Goal: Task Accomplishment & Management: Manage account settings

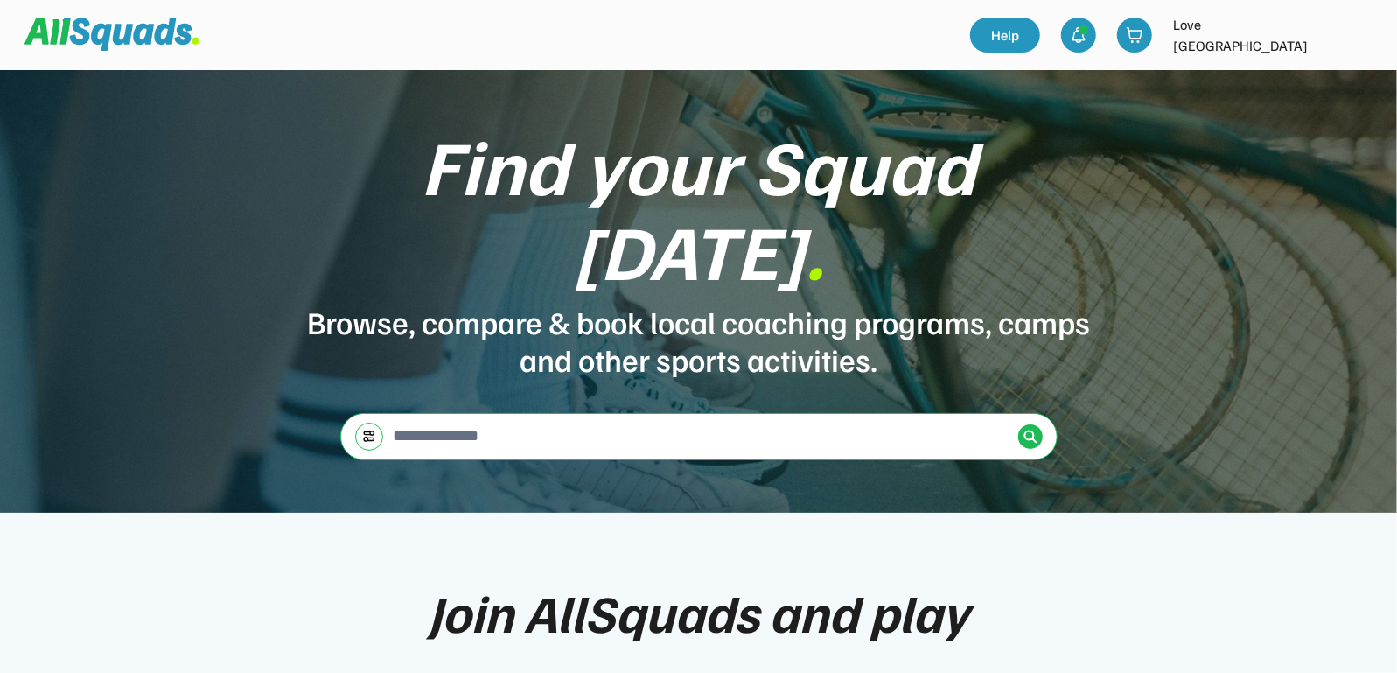
click at [1369, 34] on img at bounding box center [1358, 35] width 35 height 35
drag, startPoint x: 1335, startPoint y: 74, endPoint x: 1275, endPoint y: 89, distance: 62.4
click at [1335, 74] on link "Profile" at bounding box center [1335, 77] width 103 height 35
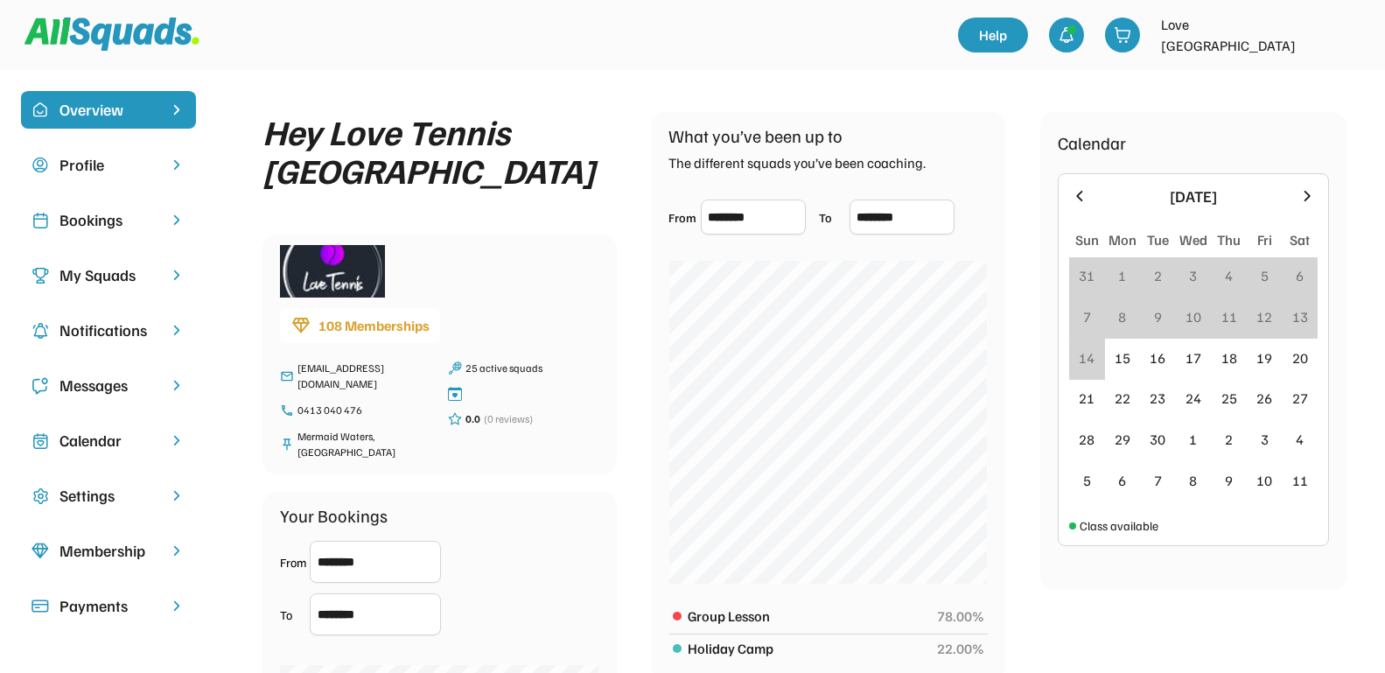
click at [93, 219] on div "Bookings" at bounding box center [109, 220] width 98 height 24
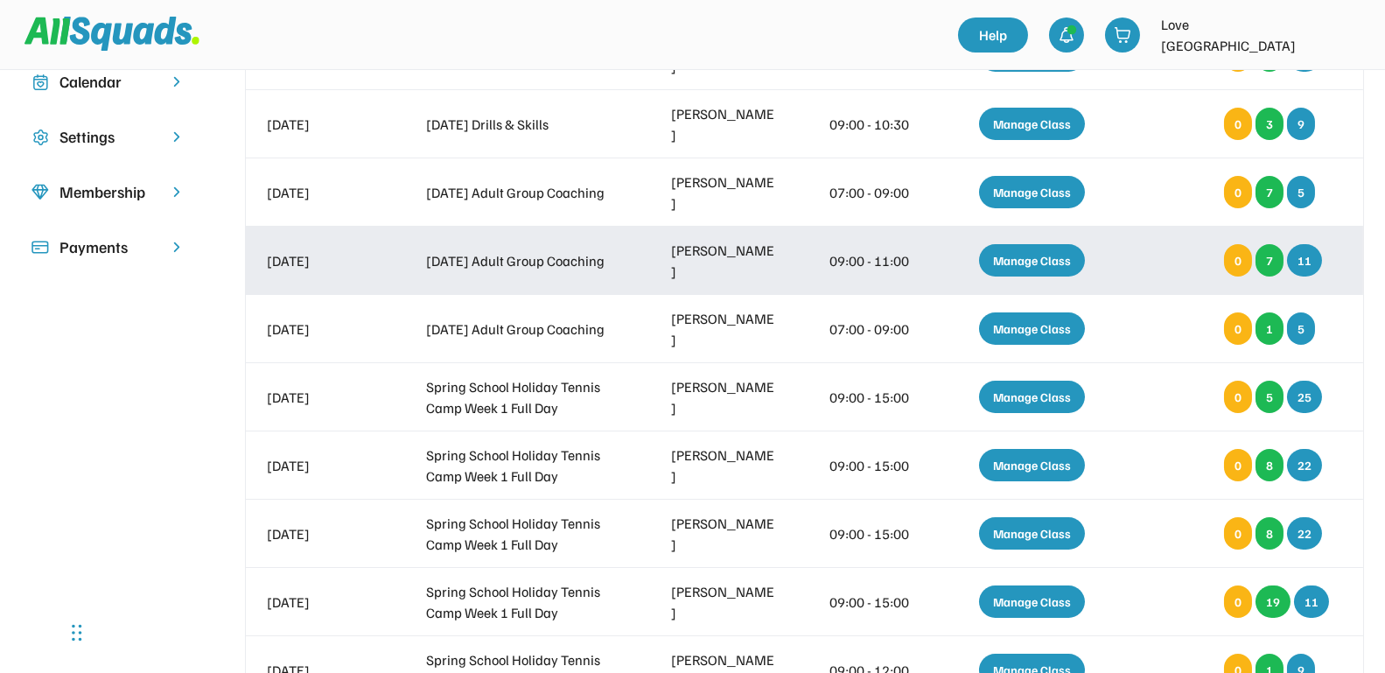
scroll to position [109, 0]
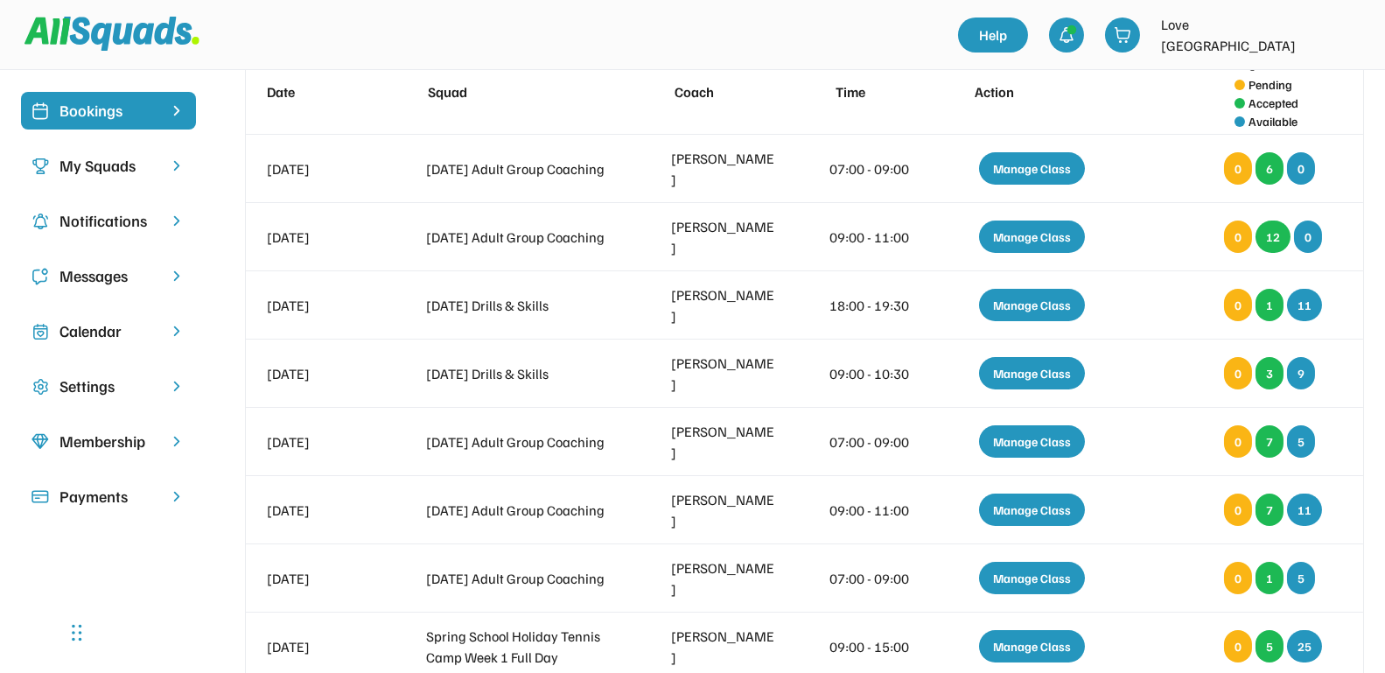
click at [102, 319] on div "Calendar" at bounding box center [109, 331] width 98 height 24
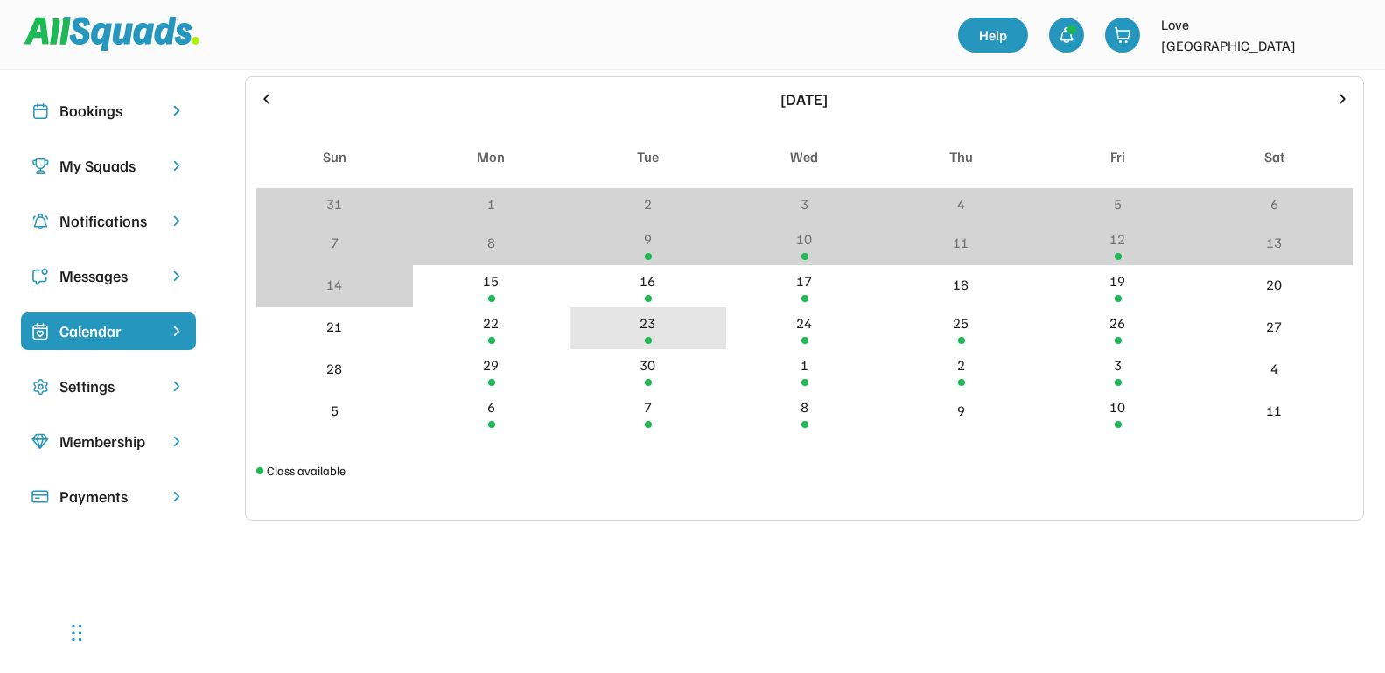
click at [646, 332] on div "23" at bounding box center [649, 322] width 16 height 21
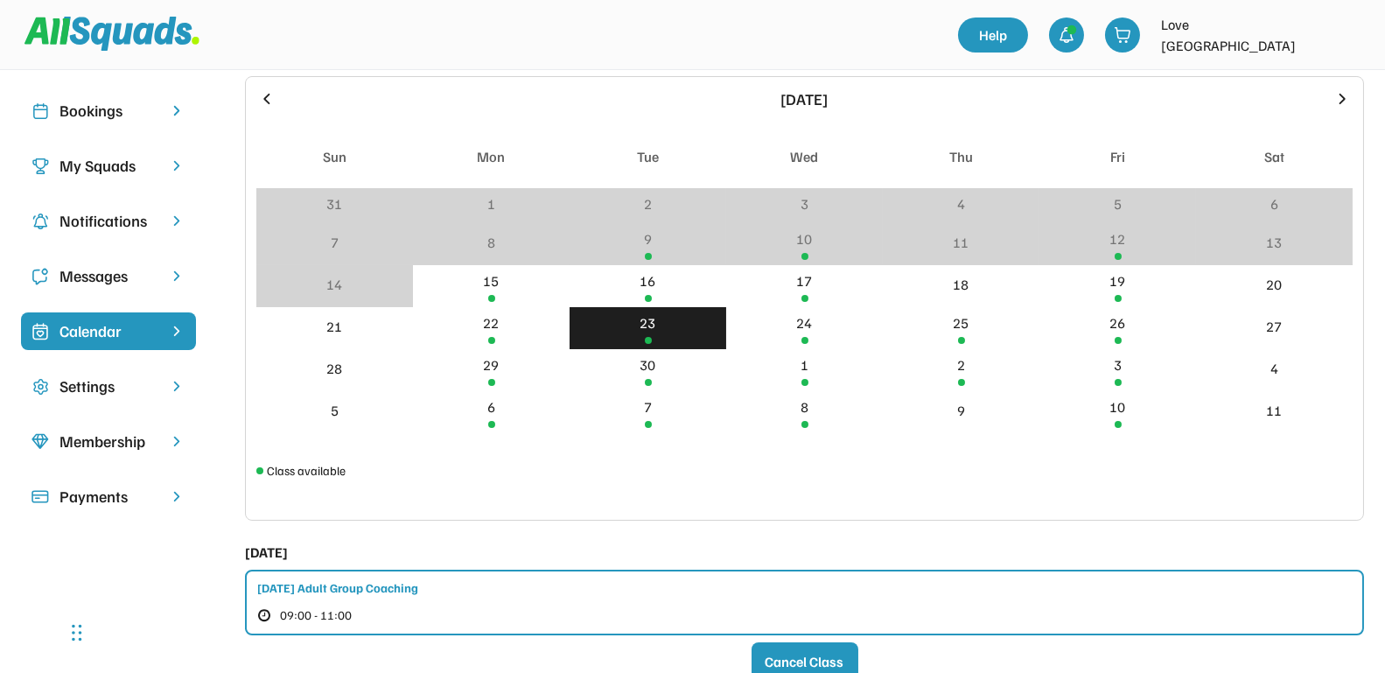
scroll to position [219, 0]
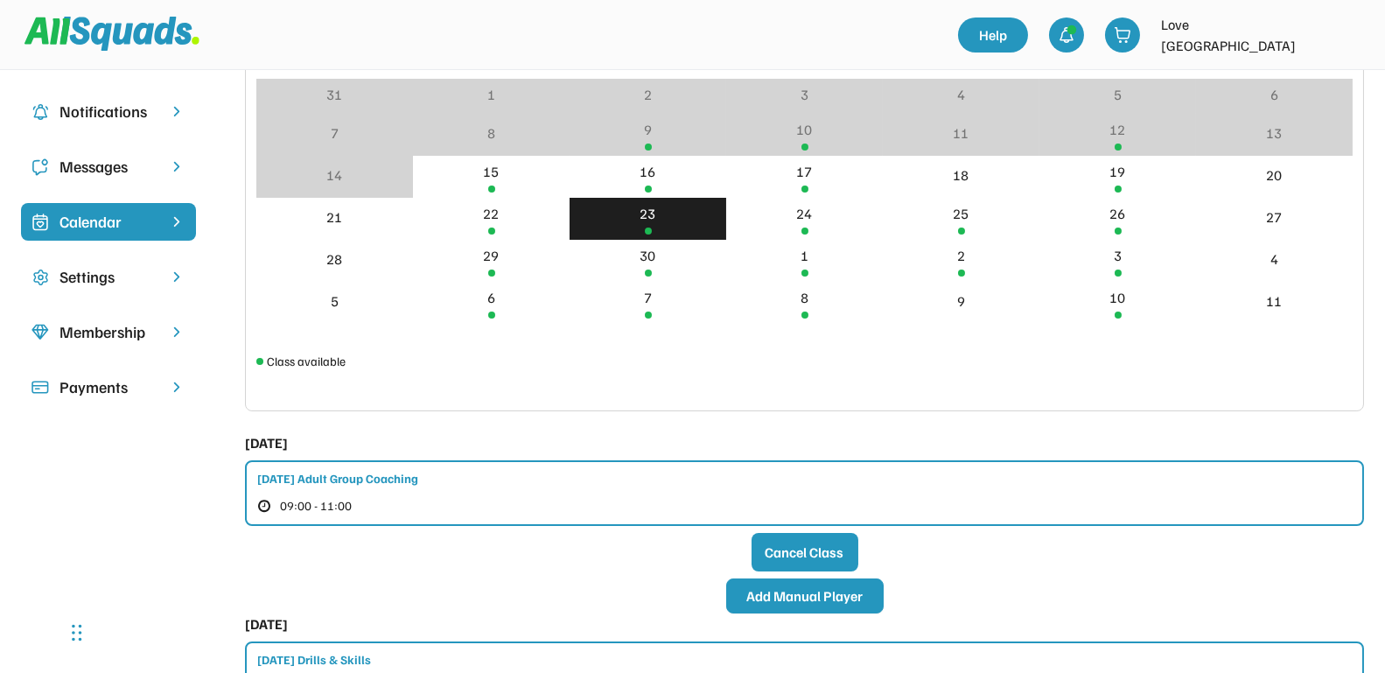
click at [804, 596] on button "Add Manual Player" at bounding box center [805, 595] width 158 height 35
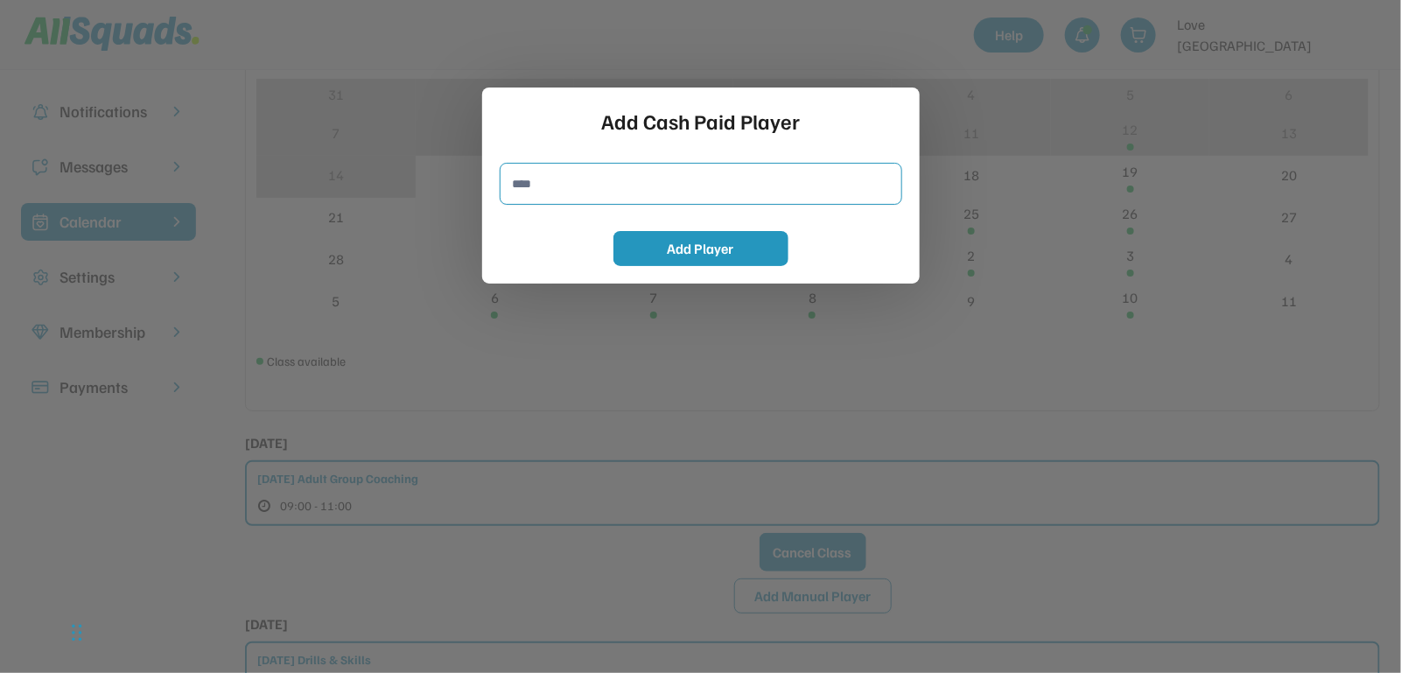
click at [569, 193] on input "input" at bounding box center [701, 184] width 403 height 42
type input "**********"
click at [669, 254] on button "Add Player" at bounding box center [700, 248] width 175 height 35
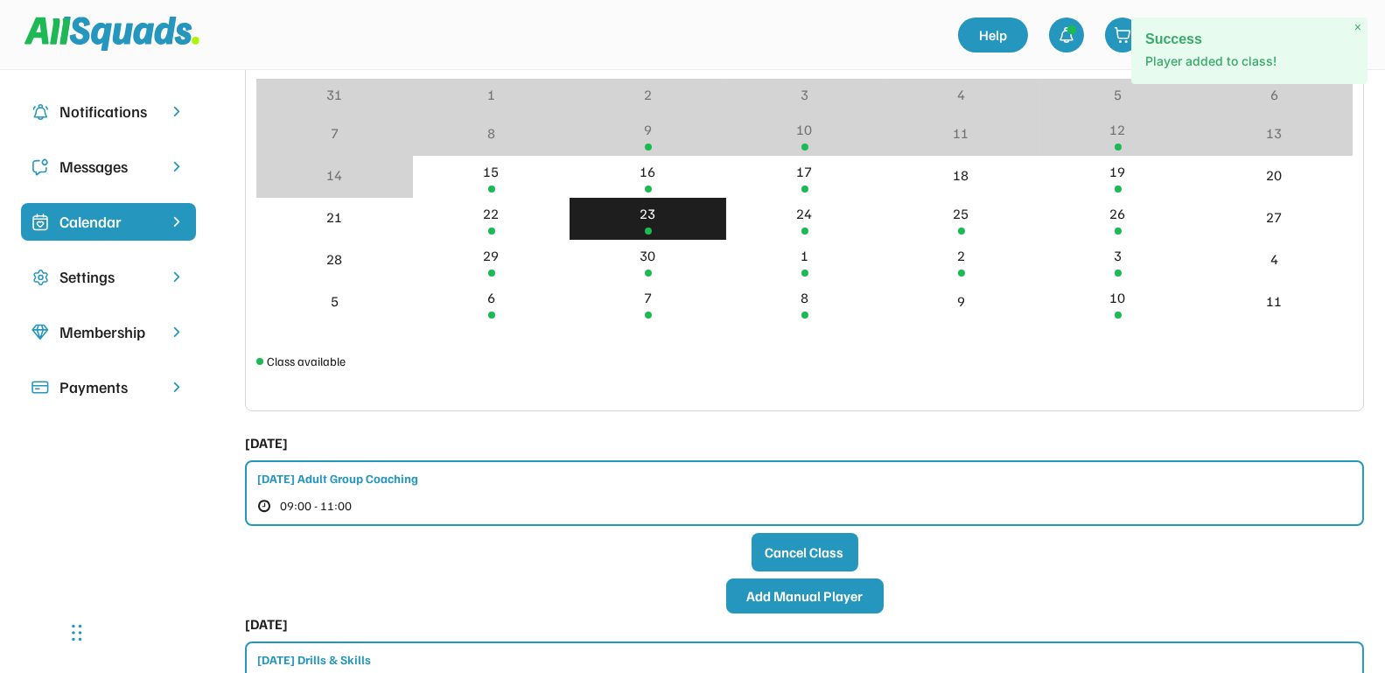
click at [742, 593] on button "Add Manual Player" at bounding box center [805, 595] width 158 height 35
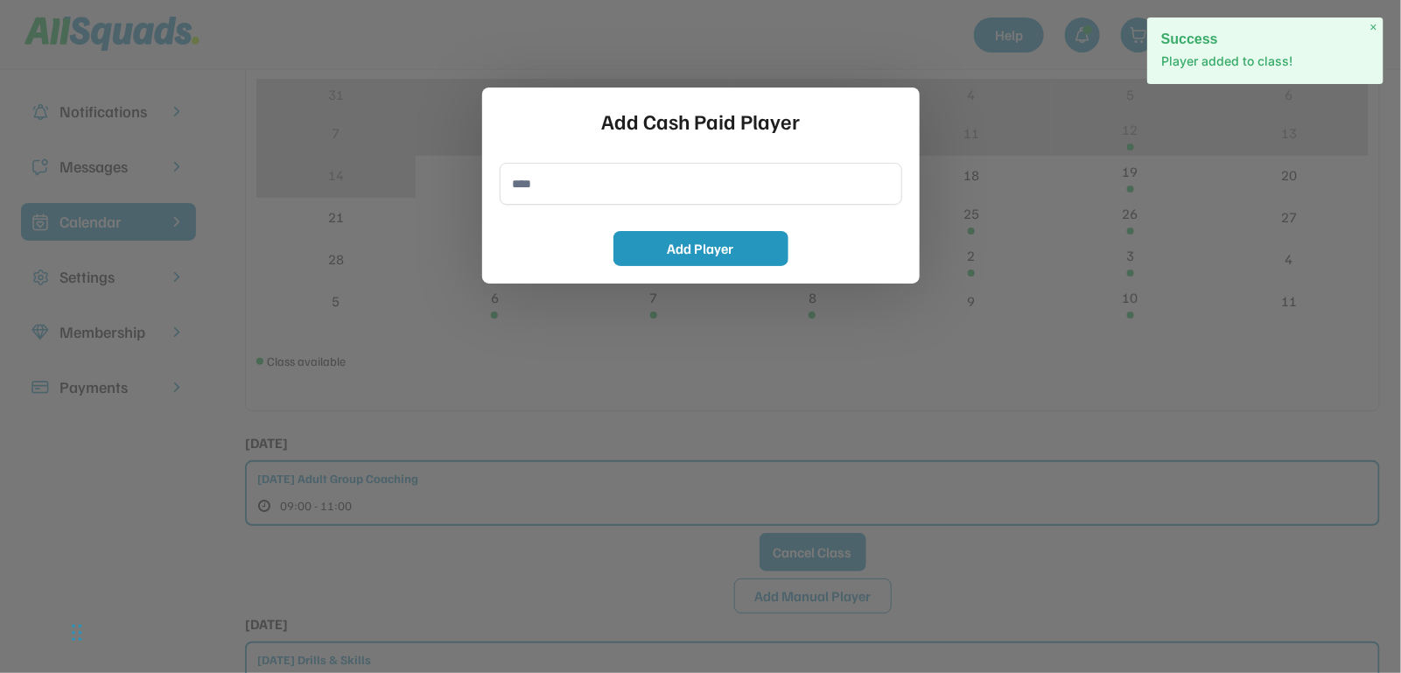
click at [585, 186] on input "input" at bounding box center [701, 184] width 403 height 42
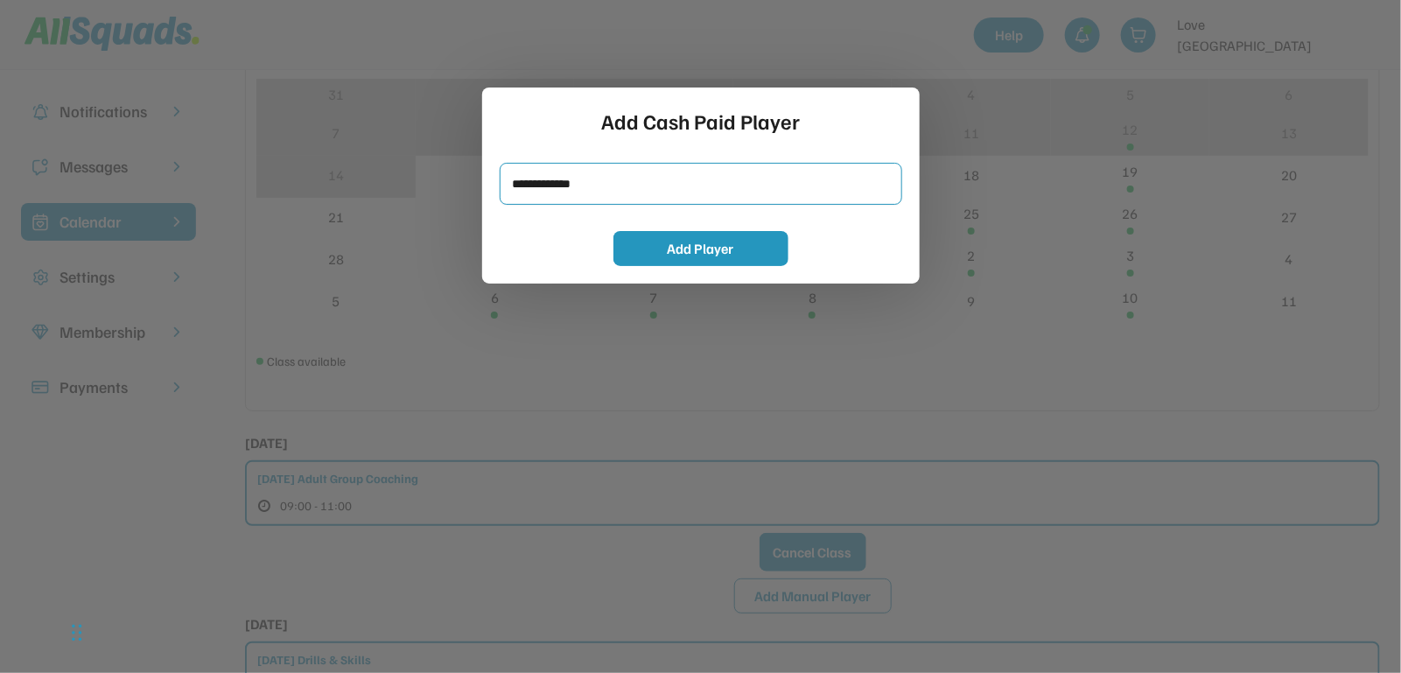
type input "**********"
click at [675, 249] on button "Add Player" at bounding box center [700, 248] width 175 height 35
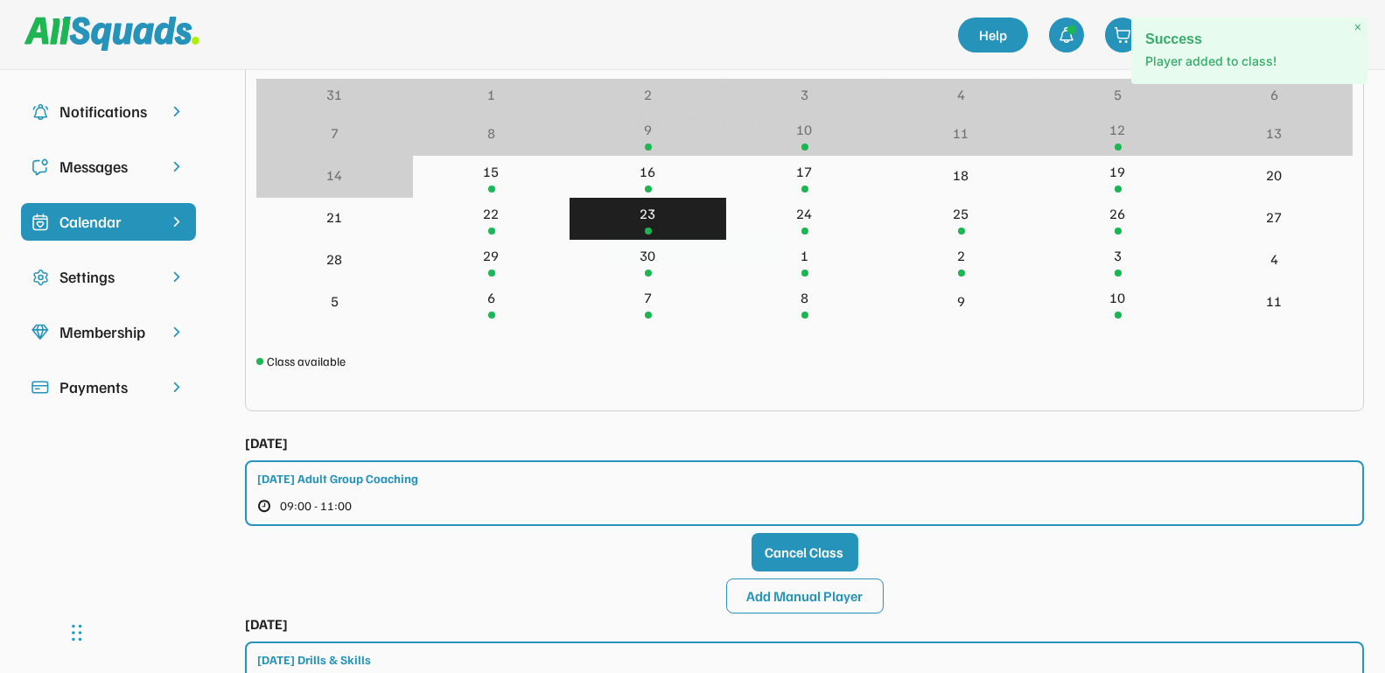
click at [774, 587] on button "Add Manual Player" at bounding box center [805, 595] width 158 height 35
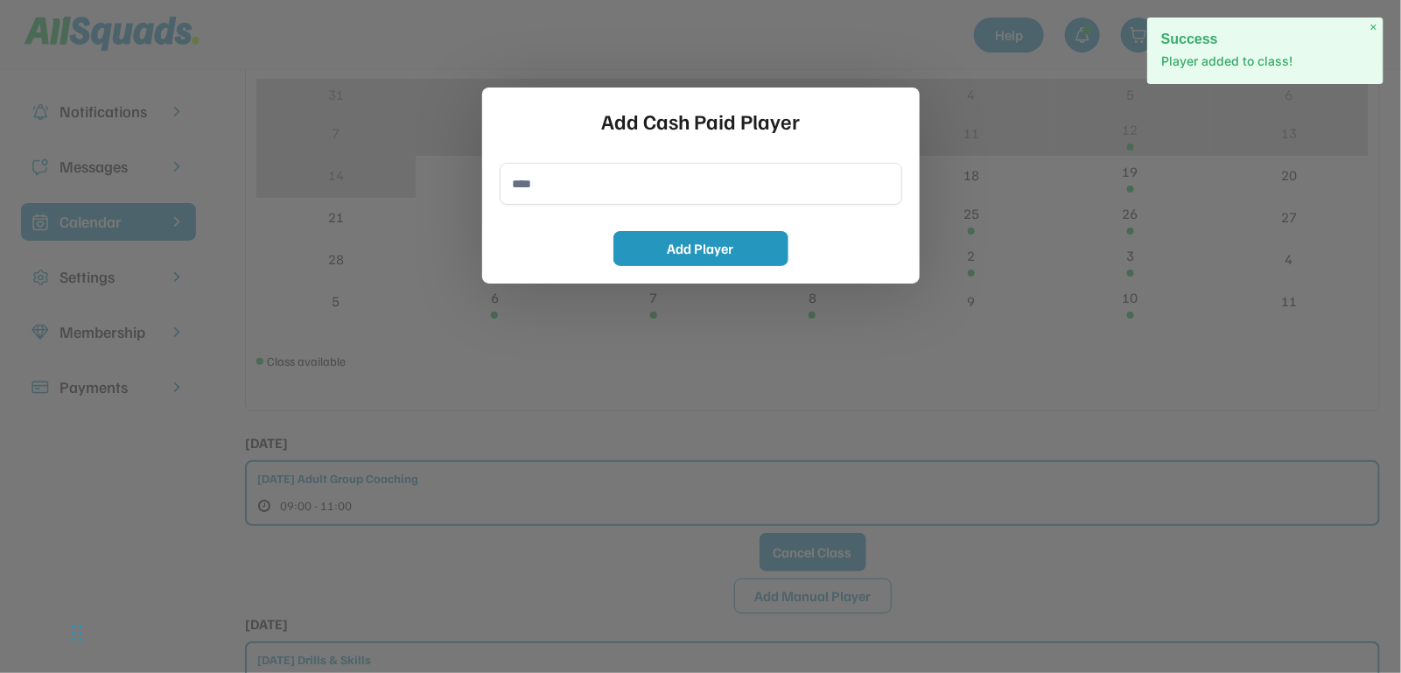
click at [562, 179] on input "input" at bounding box center [701, 184] width 403 height 42
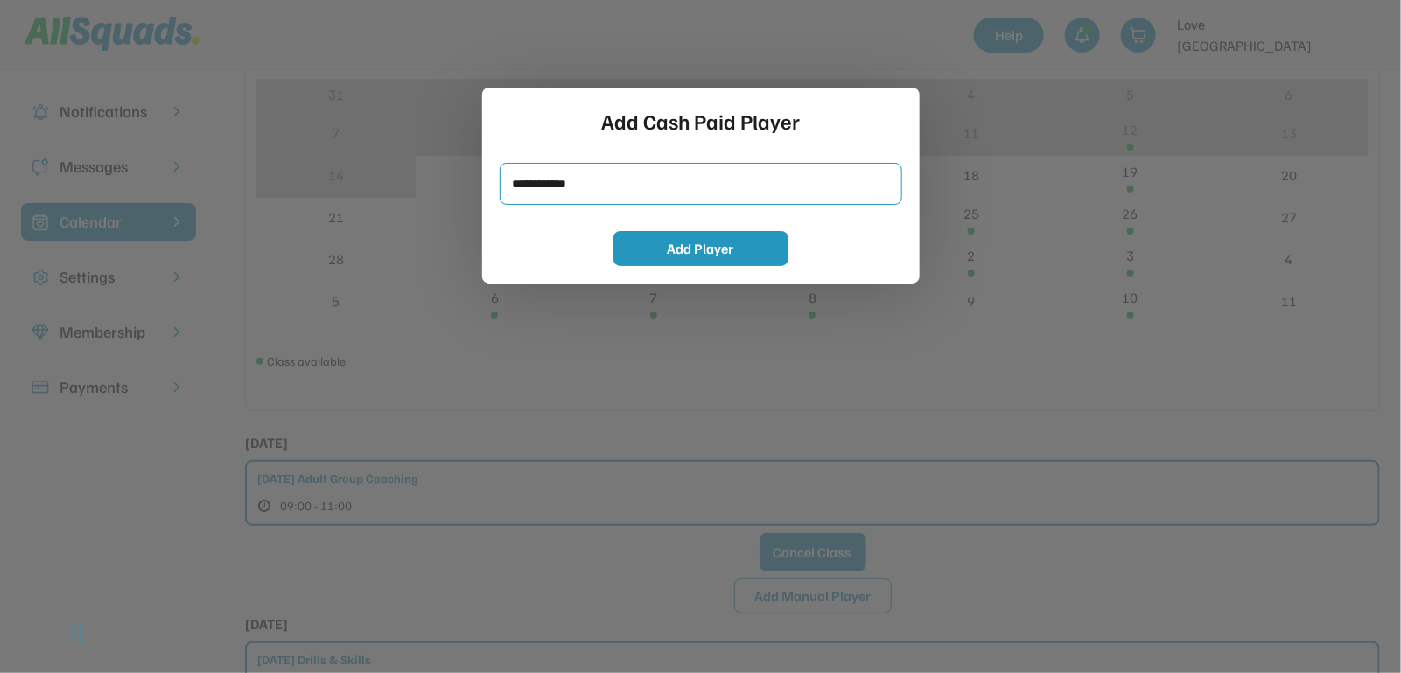
type input "**********"
click at [668, 271] on div "Add Cash Paid Player Add Player" at bounding box center [701, 186] width 438 height 196
click at [670, 251] on button "Add Player" at bounding box center [700, 248] width 175 height 35
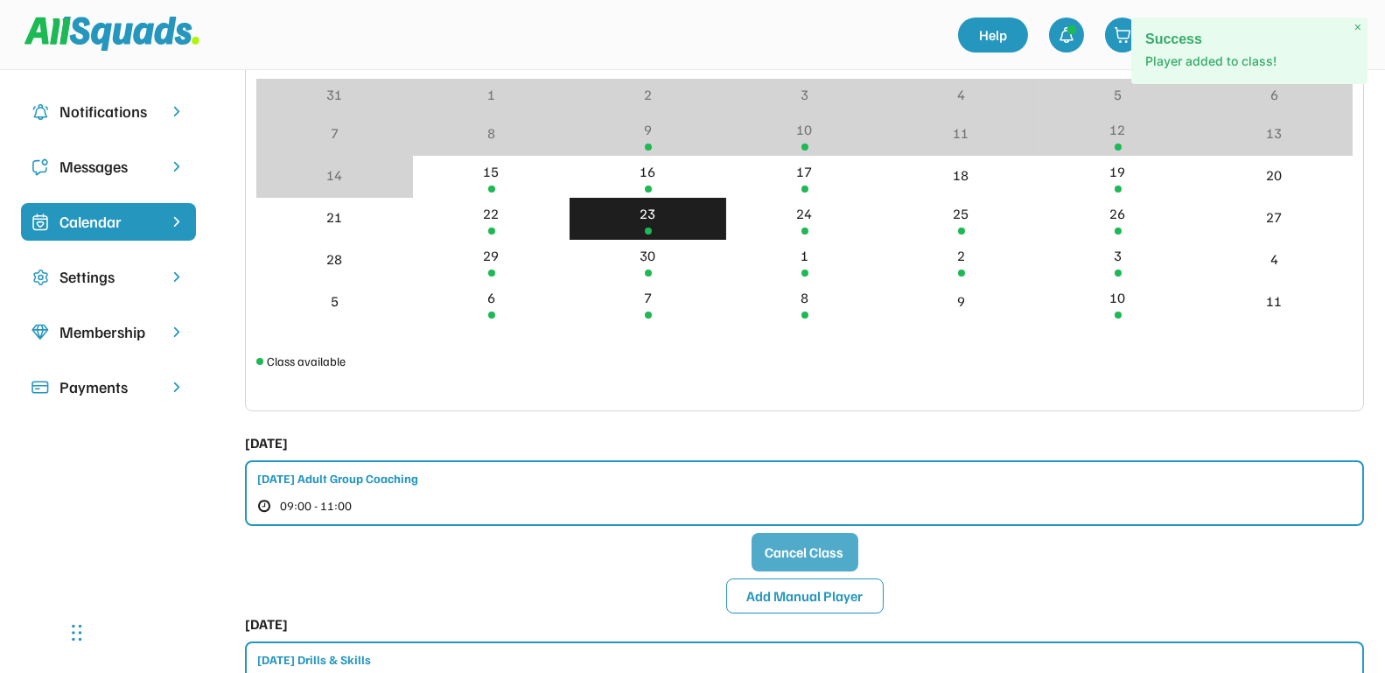
click at [804, 591] on button "Add Manual Player" at bounding box center [805, 595] width 158 height 35
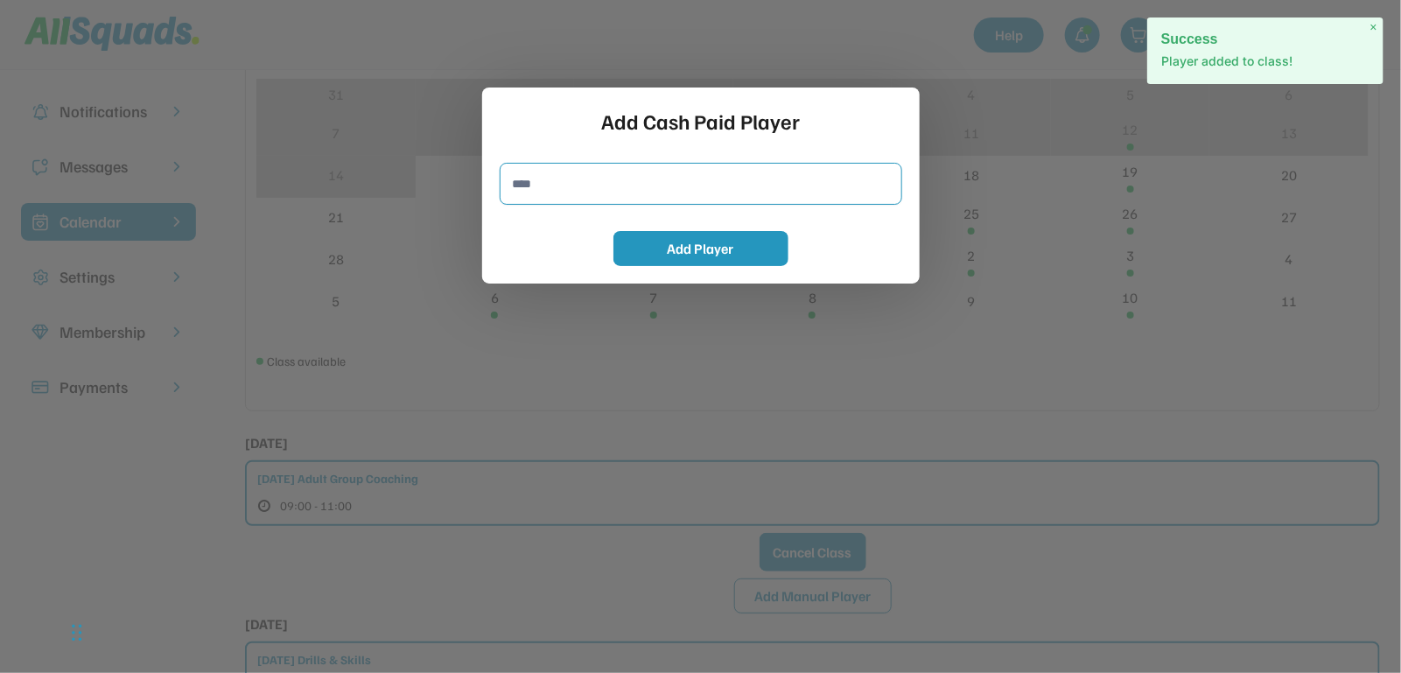
click at [578, 182] on input "input" at bounding box center [701, 184] width 403 height 42
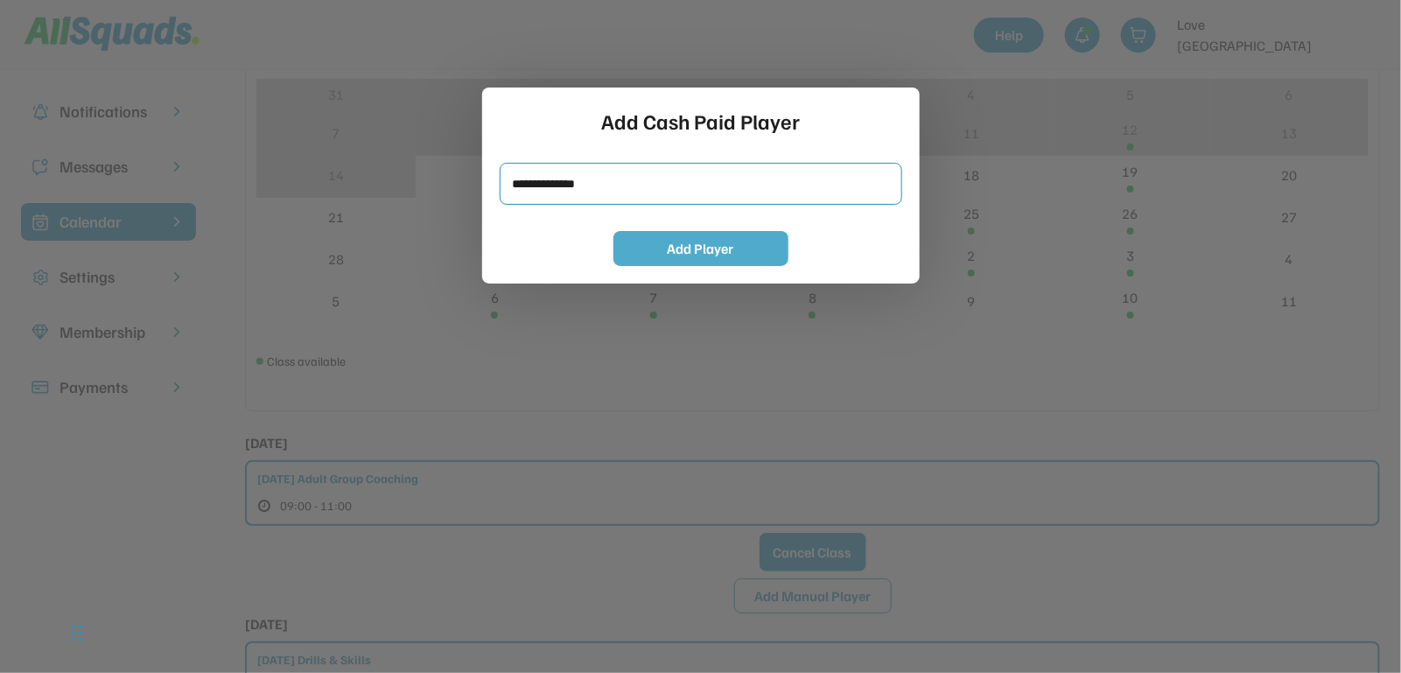
type input "**********"
click at [639, 248] on button "Add Player" at bounding box center [700, 248] width 175 height 35
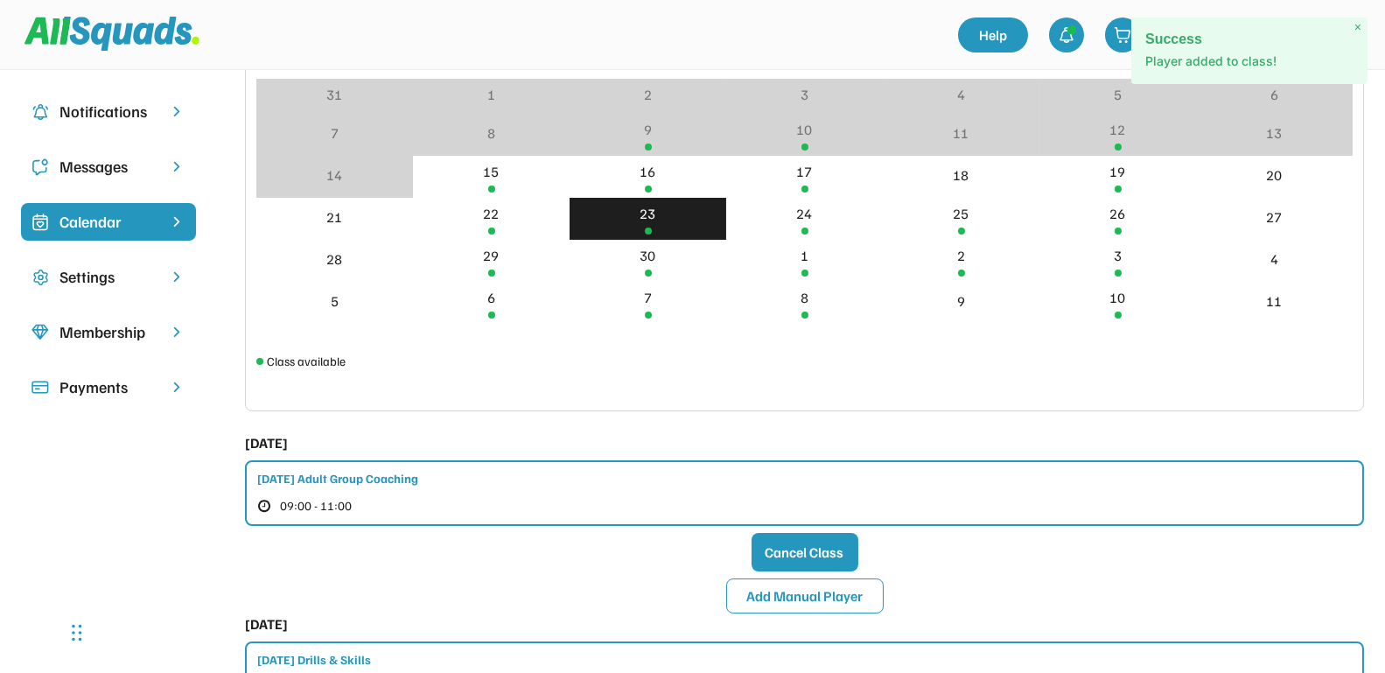
click at [1355, 27] on span "×" at bounding box center [1358, 27] width 7 height 15
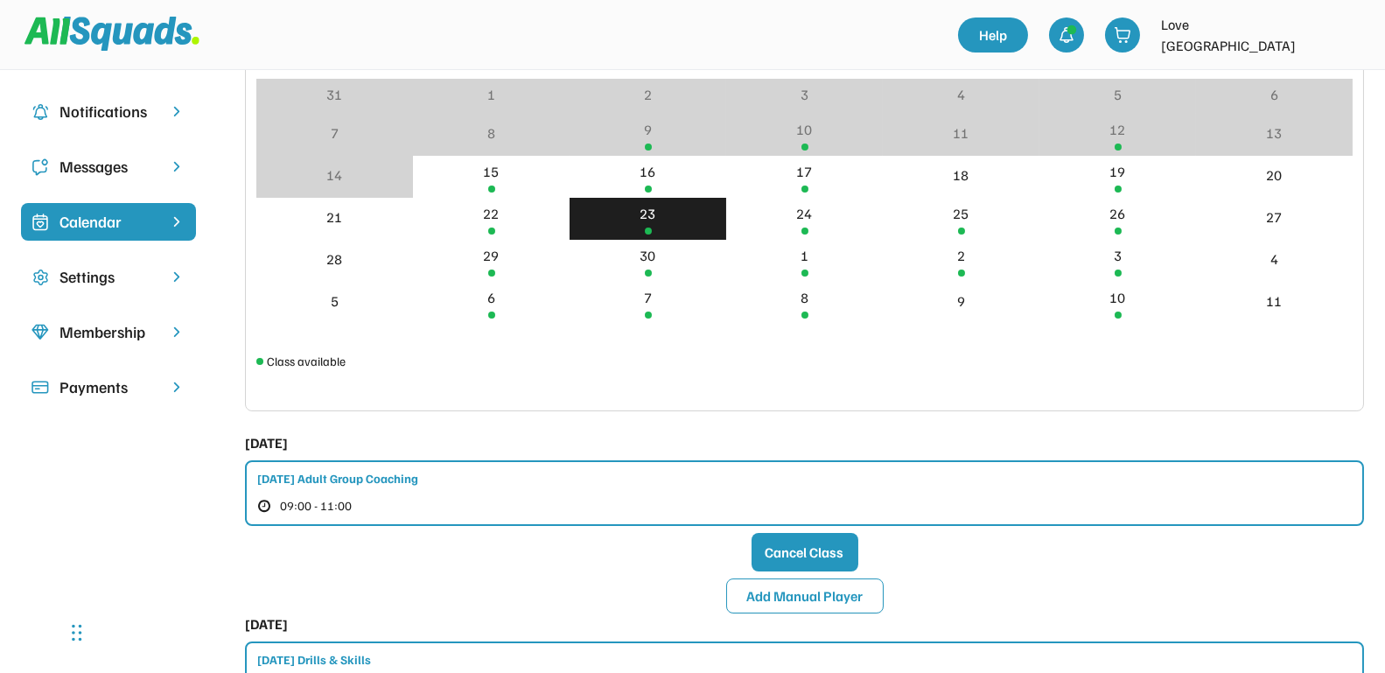
click at [1339, 38] on img at bounding box center [1346, 35] width 35 height 35
